Goal: Task Accomplishment & Management: Use online tool/utility

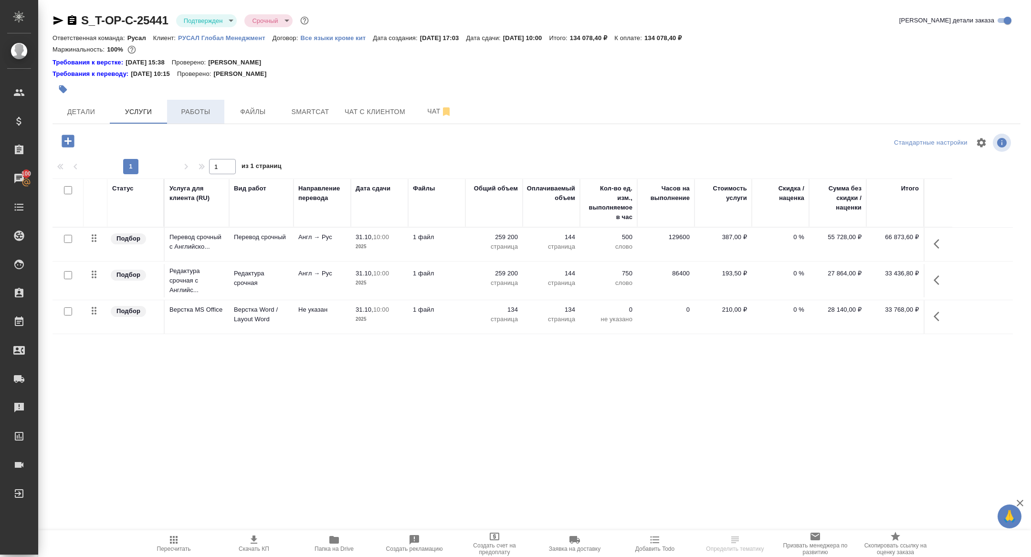
click at [210, 115] on span "Работы" at bounding box center [196, 112] width 46 height 12
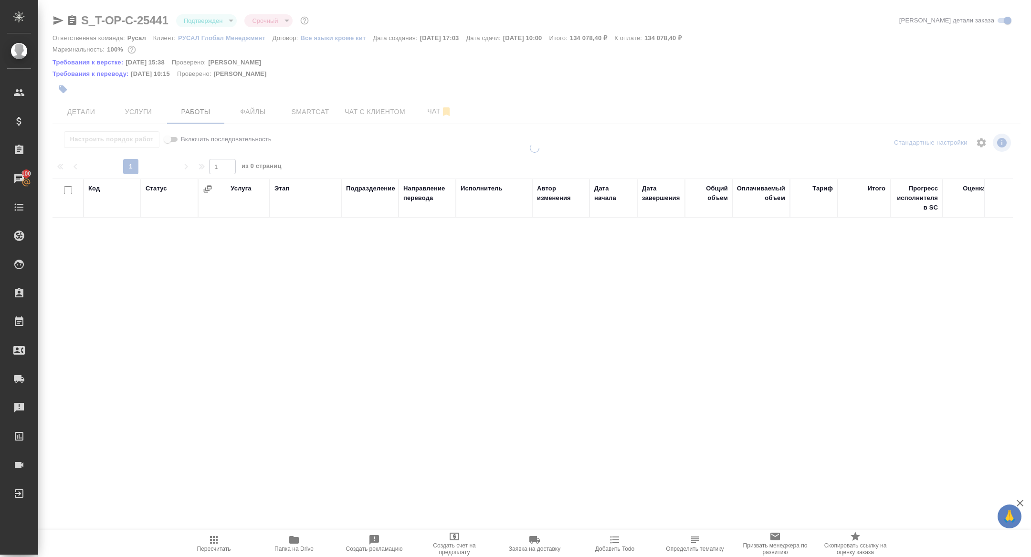
click at [55, 24] on div at bounding box center [534, 208] width 992 height 417
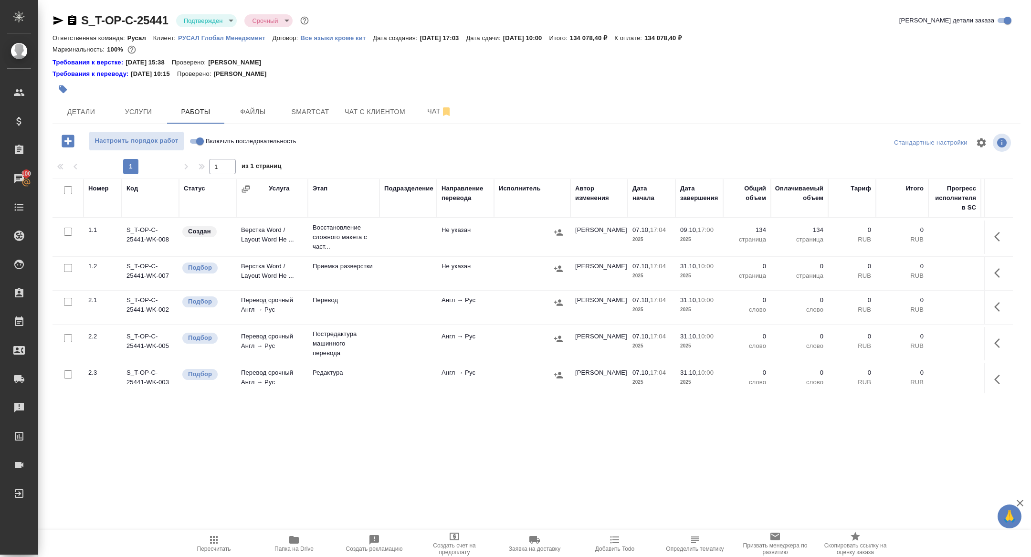
click at [57, 20] on icon "button" at bounding box center [57, 20] width 11 height 11
click at [190, 21] on body "🙏 .cls-1 fill:#fff; AWATERA [PERSON_NAME] Спецификации Заказы 100 Чаты Todo Про…" at bounding box center [515, 278] width 1031 height 557
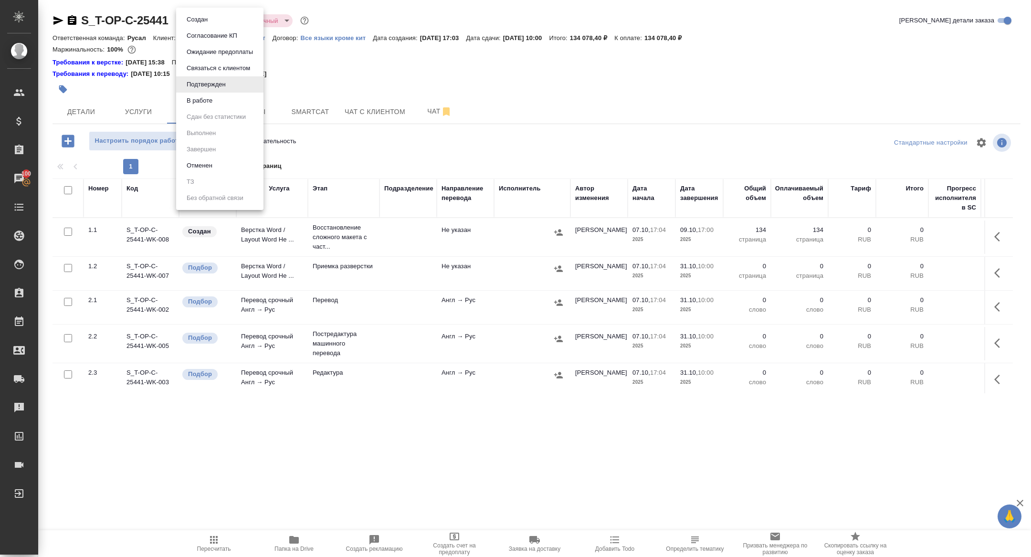
click at [209, 32] on button "Согласование КП" at bounding box center [212, 36] width 56 height 10
